Goal: Task Accomplishment & Management: Complete application form

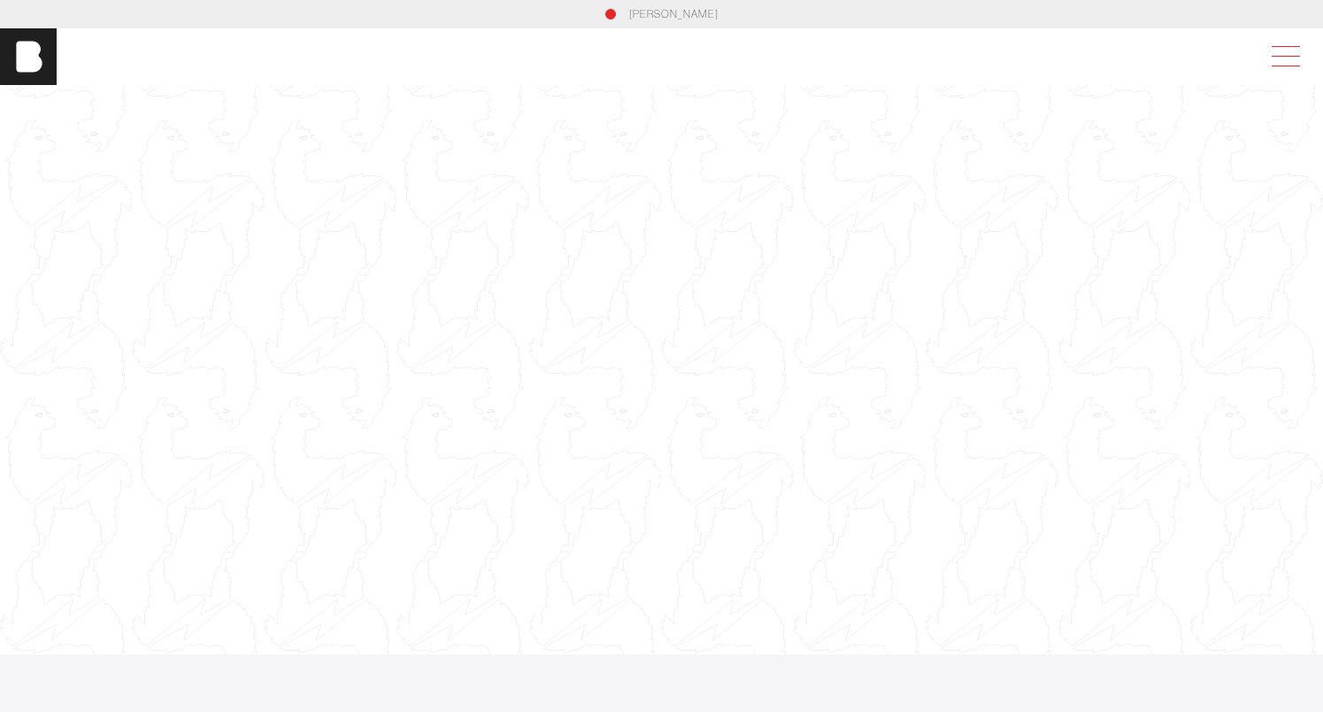
click at [1286, 61] on span at bounding box center [1282, 57] width 41 height 32
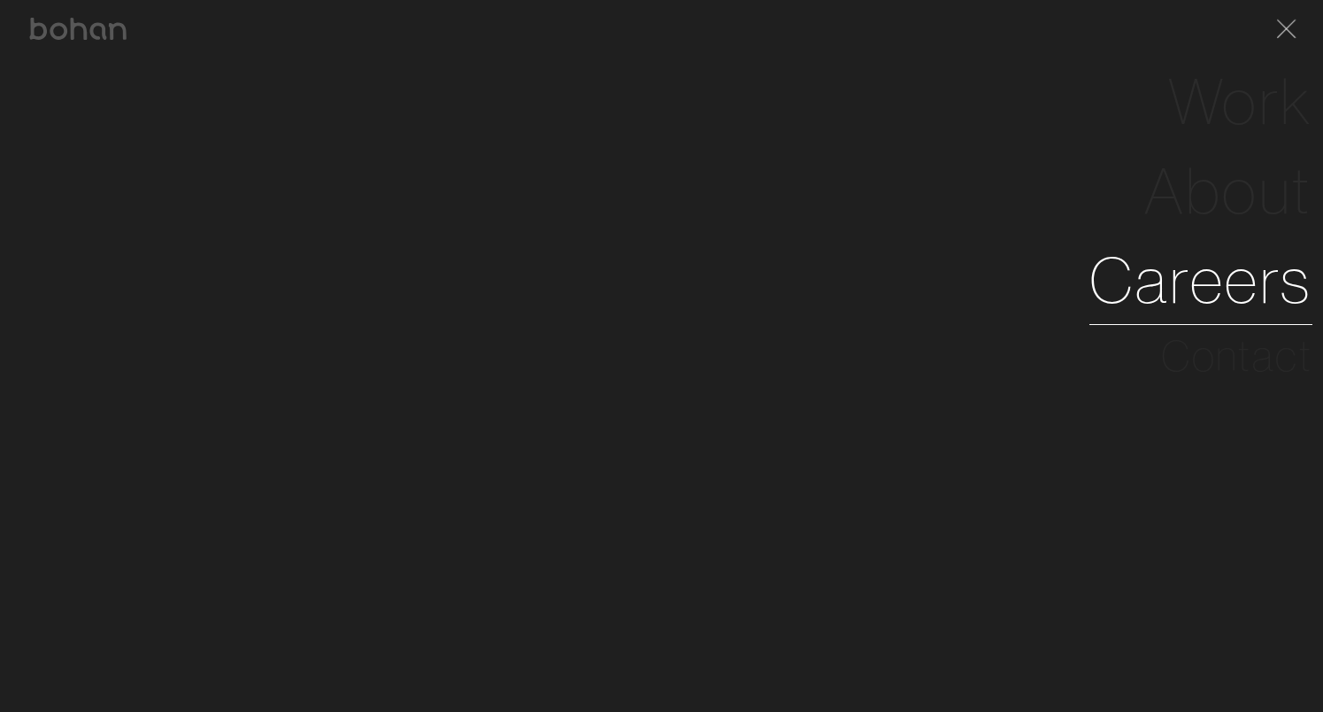
click at [1158, 284] on link "Careers" at bounding box center [1200, 279] width 223 height 89
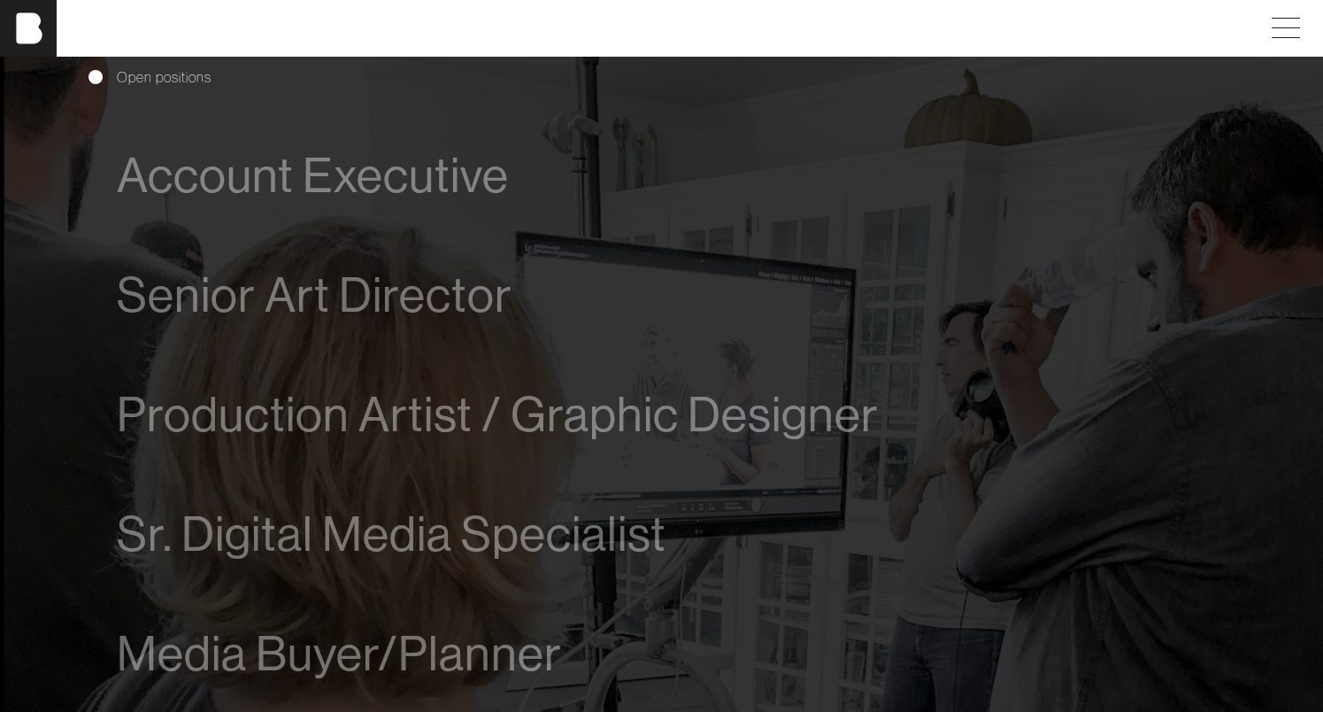
scroll to position [1002, 0]
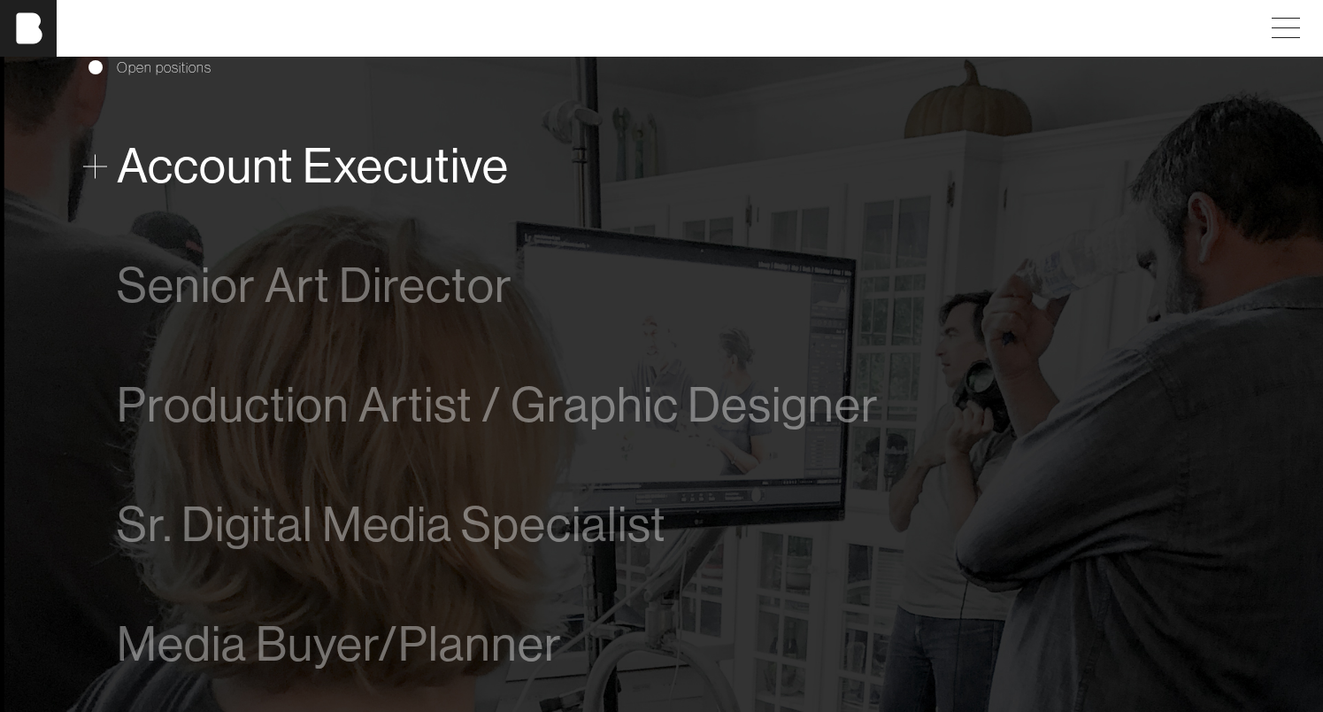
click at [312, 173] on span "Account Executive" at bounding box center [313, 166] width 392 height 54
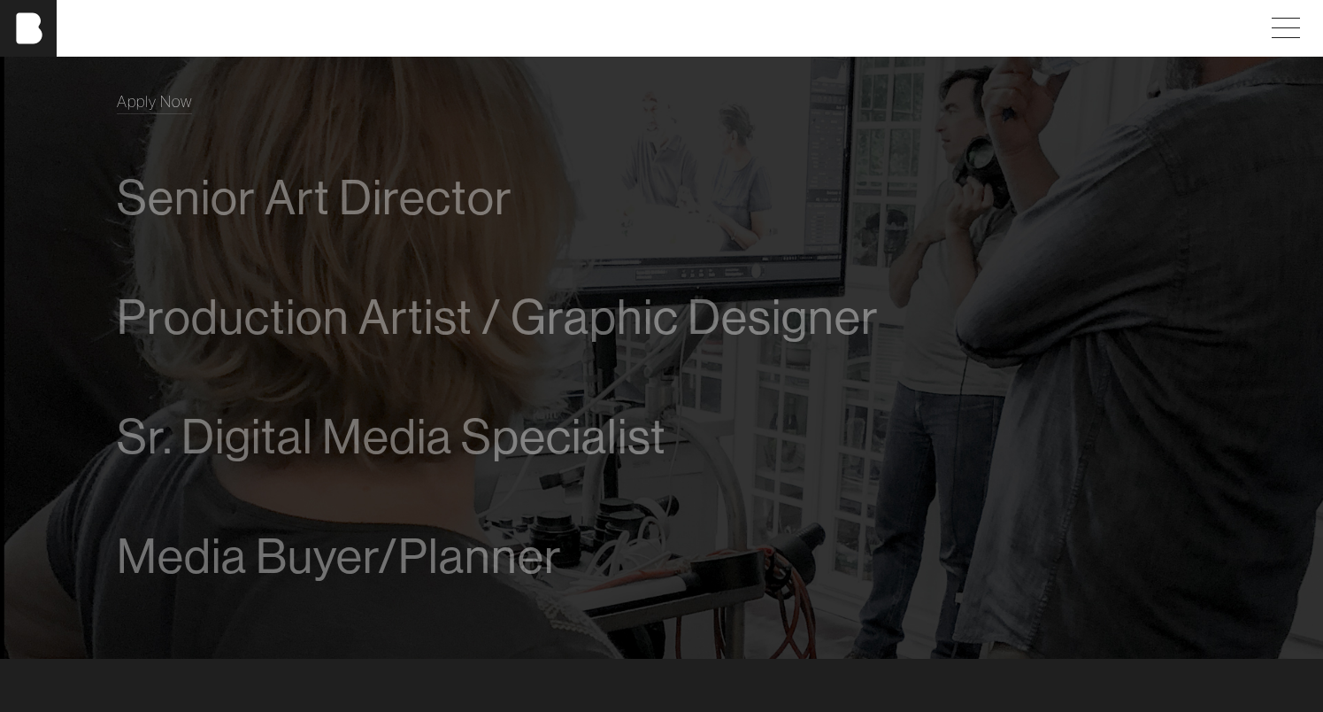
scroll to position [1232, 0]
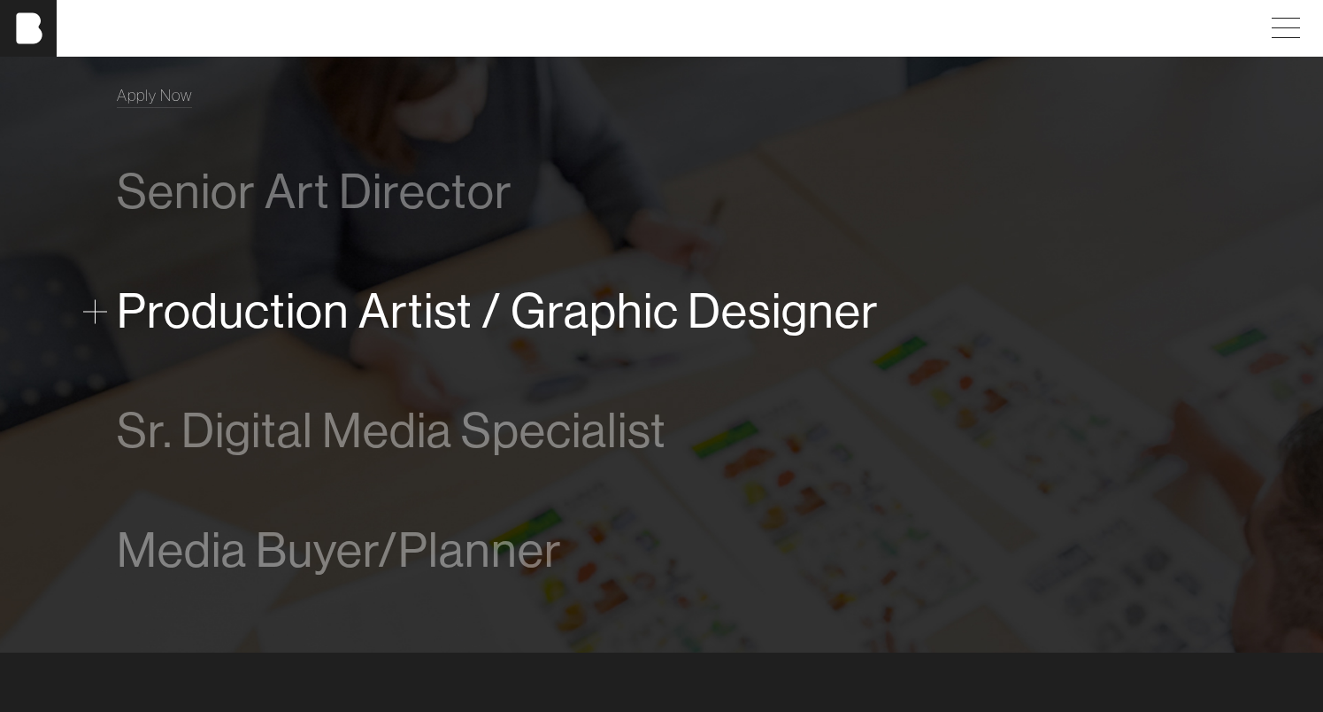
click at [334, 319] on span "Production Artist / Graphic Designer" at bounding box center [498, 311] width 762 height 54
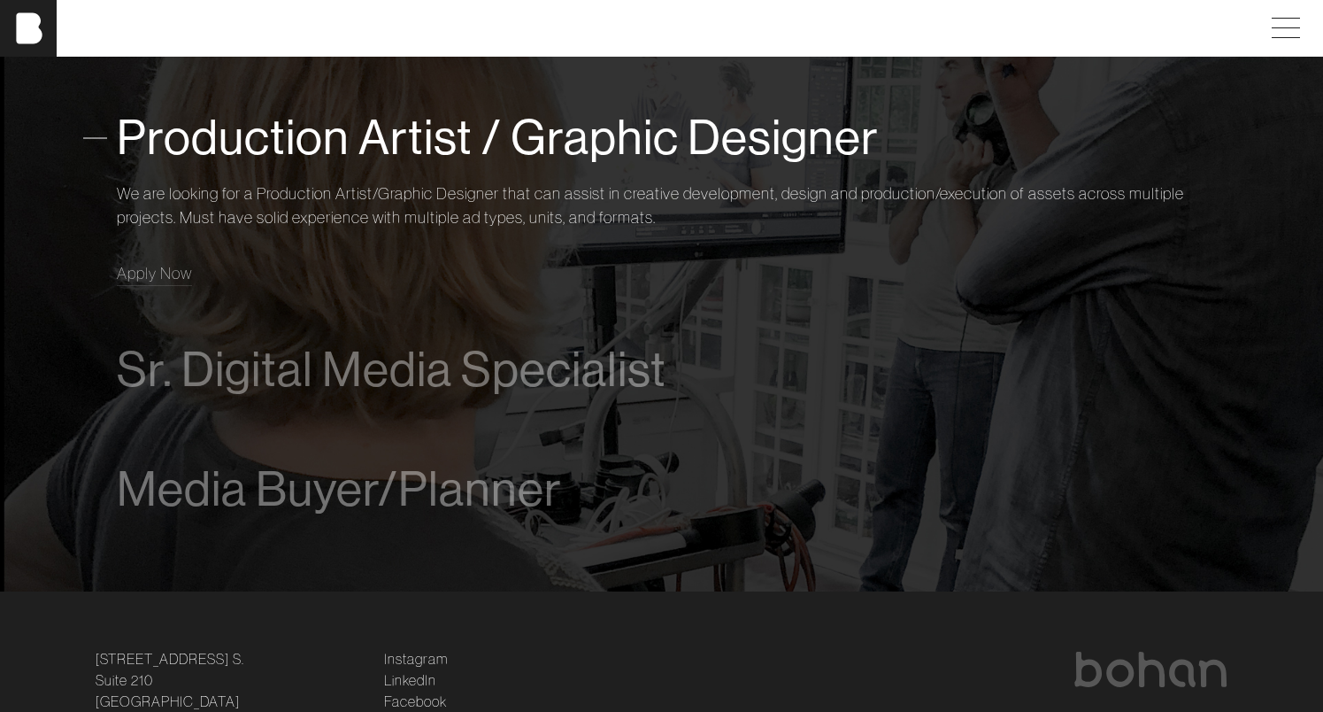
scroll to position [1260, 0]
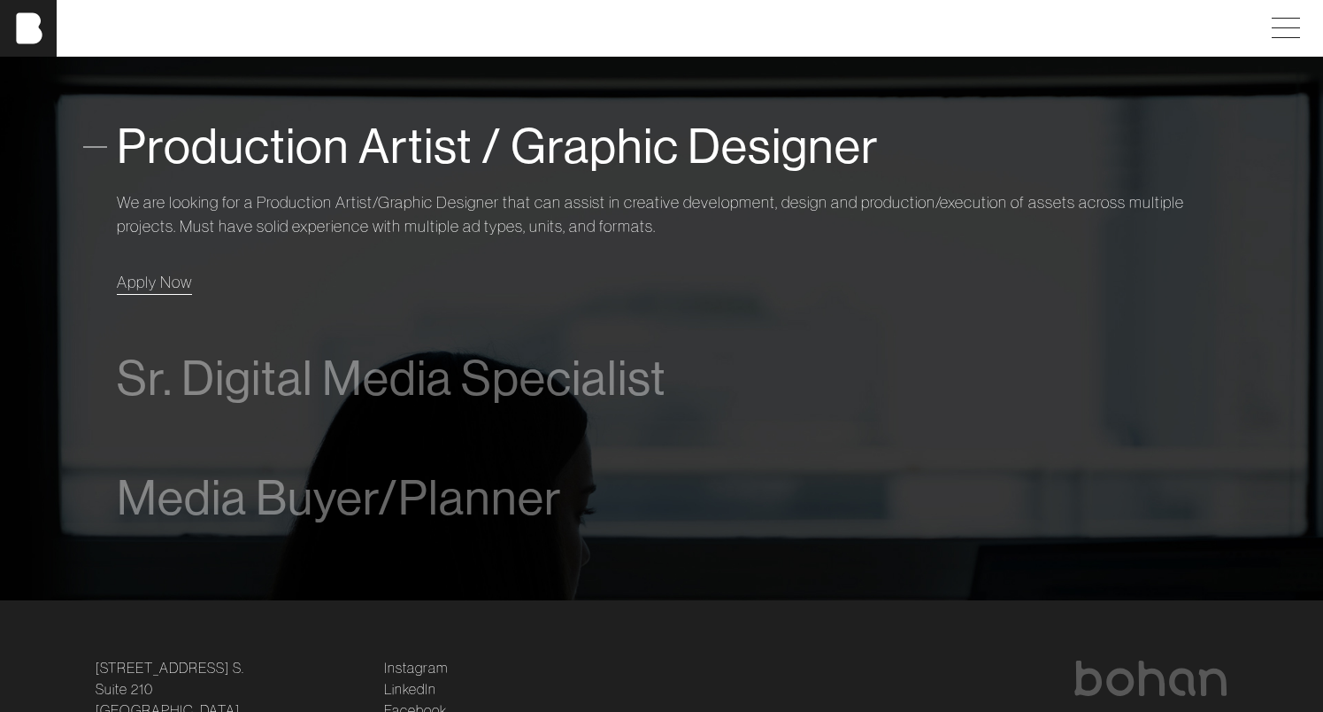
click at [183, 273] on span "Apply Now" at bounding box center [154, 282] width 75 height 20
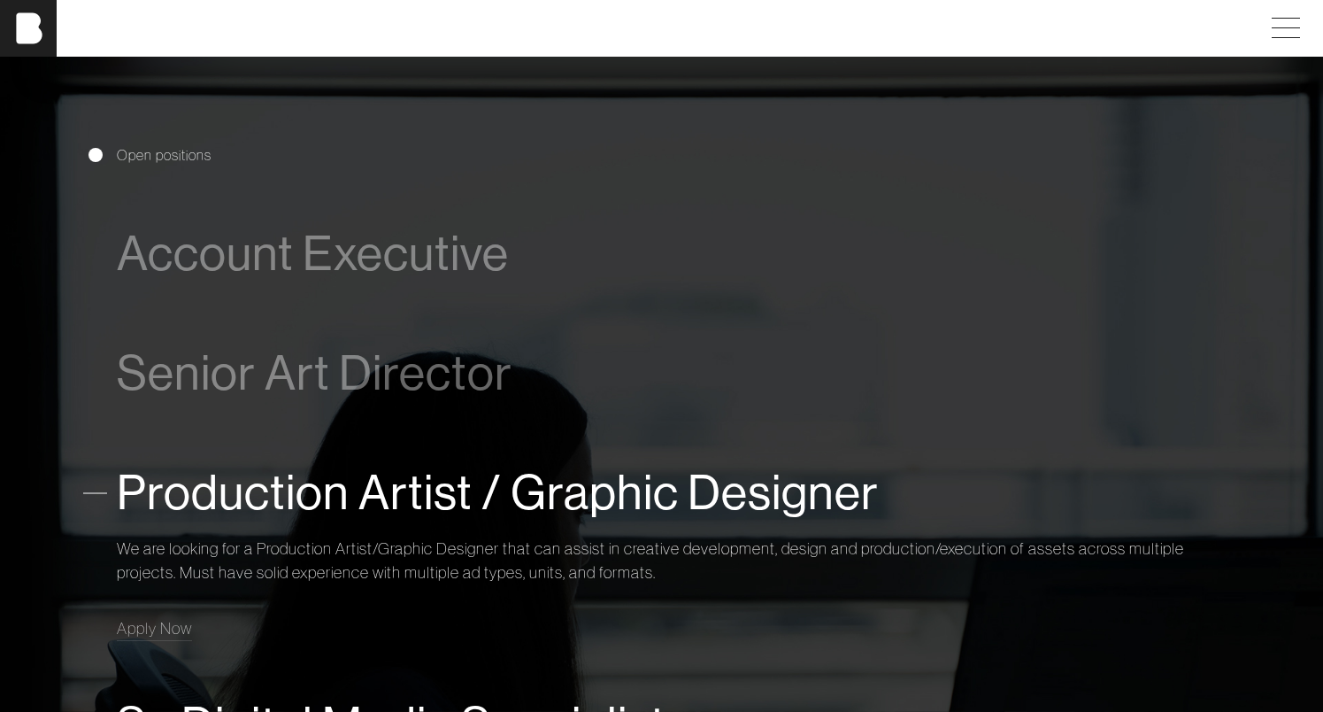
scroll to position [807, 0]
